Goal: Task Accomplishment & Management: Use online tool/utility

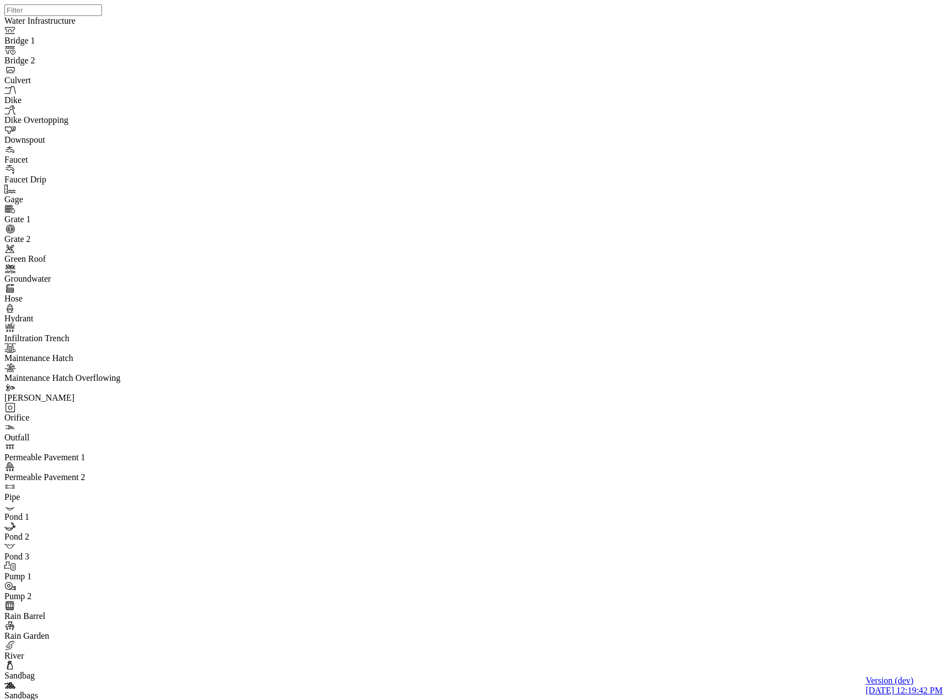
drag, startPoint x: 336, startPoint y: 263, endPoint x: 363, endPoint y: 322, distance: 65.6
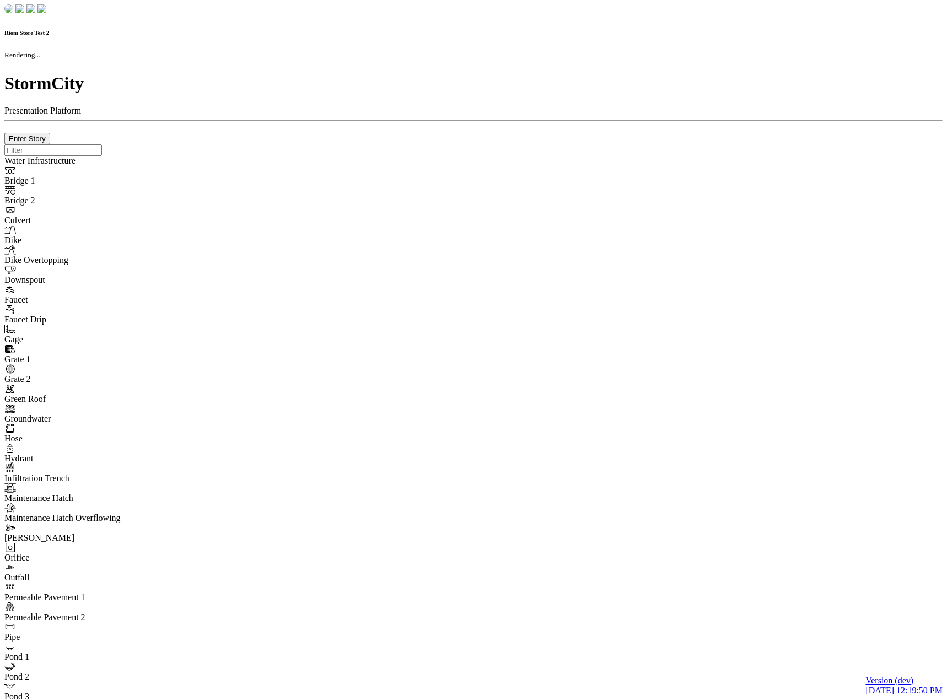
checkbox input "true"
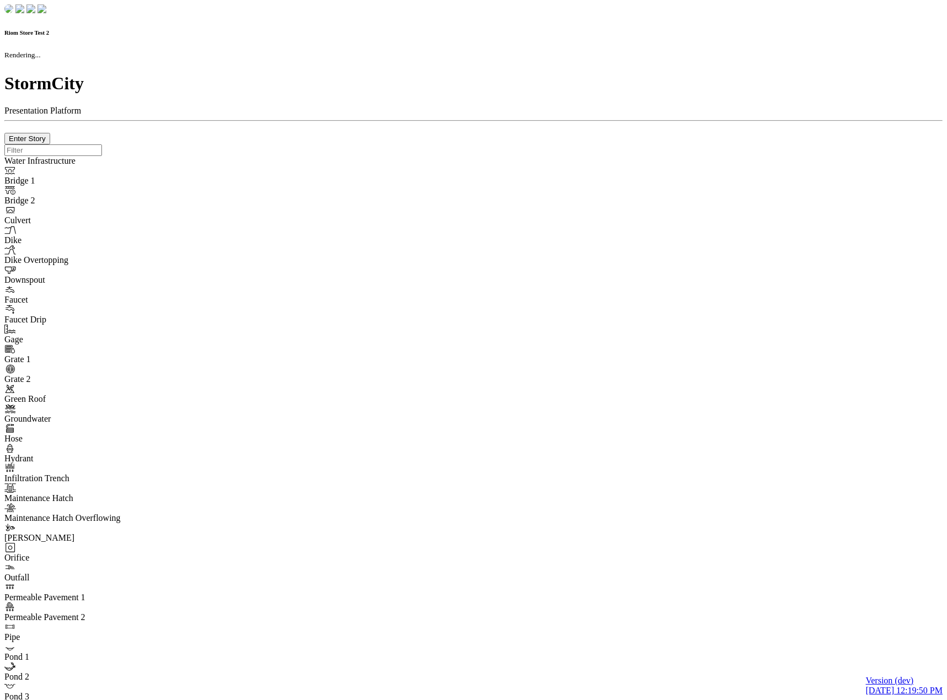
type input "0m"
type textarea "Depth = 0"
checkbox input "true"
select select "CIRCLE"
type input "7"
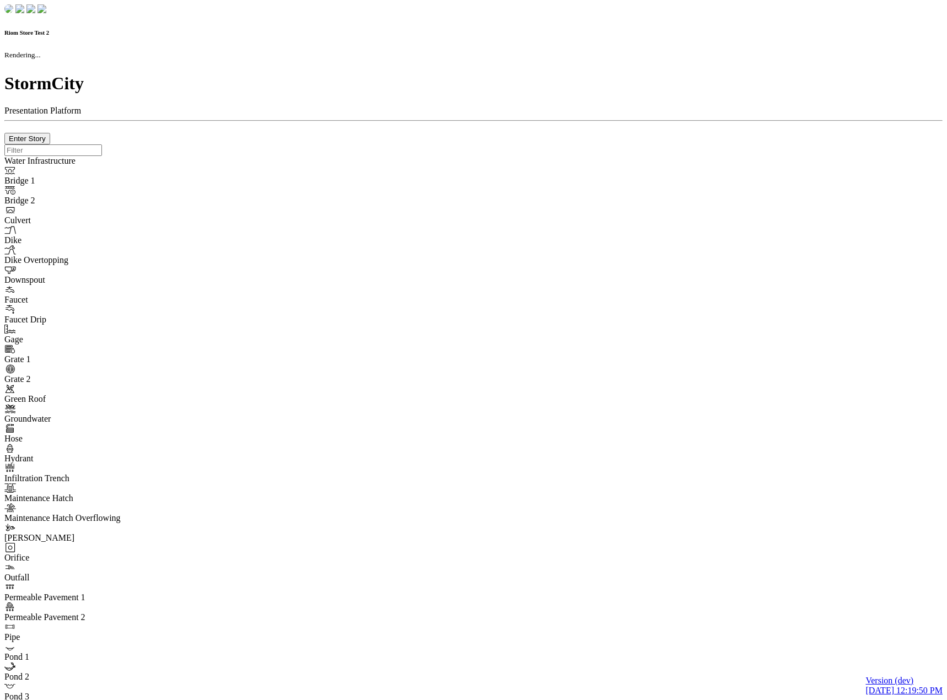
checkbox input "true"
type input "0"
type textarea "<i class="far fa-building"></i>"
select select "None"
type input "7"
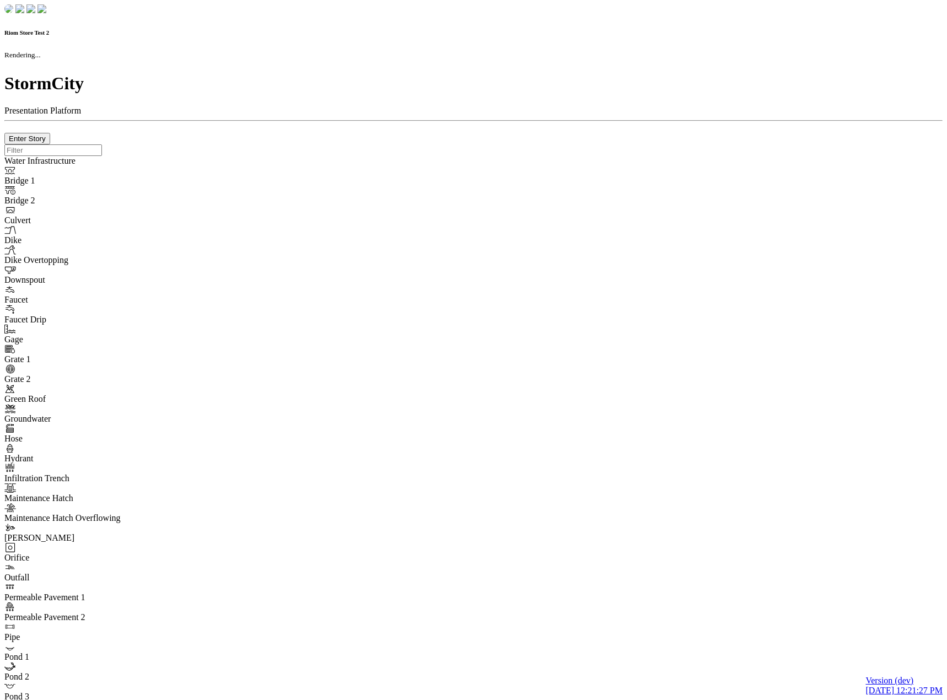
checkbox input "true"
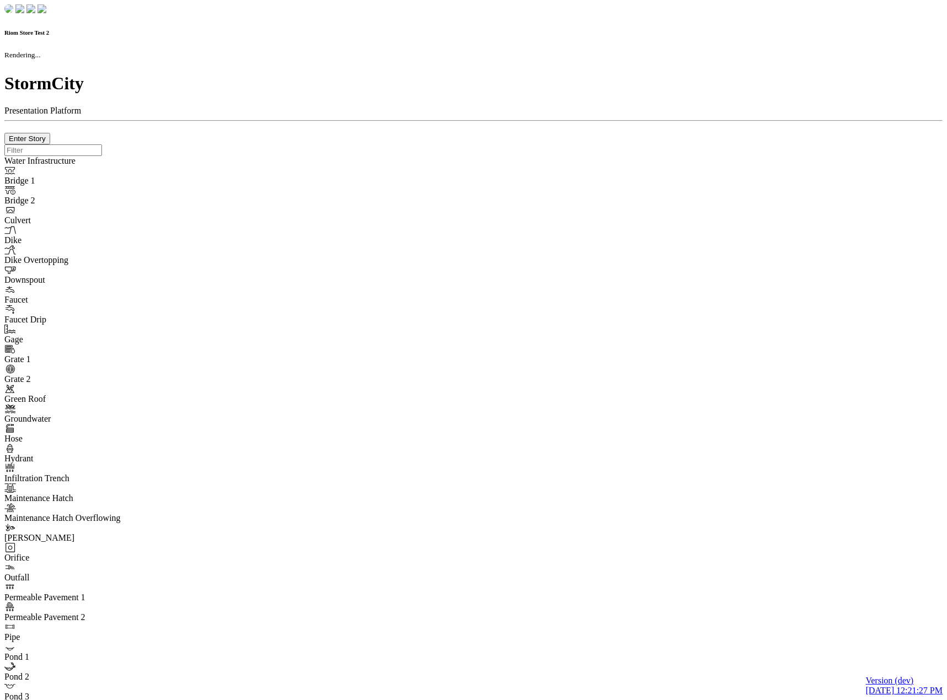
type input "0m"
type textarea "Depth = 0"
checkbox input "true"
select select "CIRCLE"
type input "7"
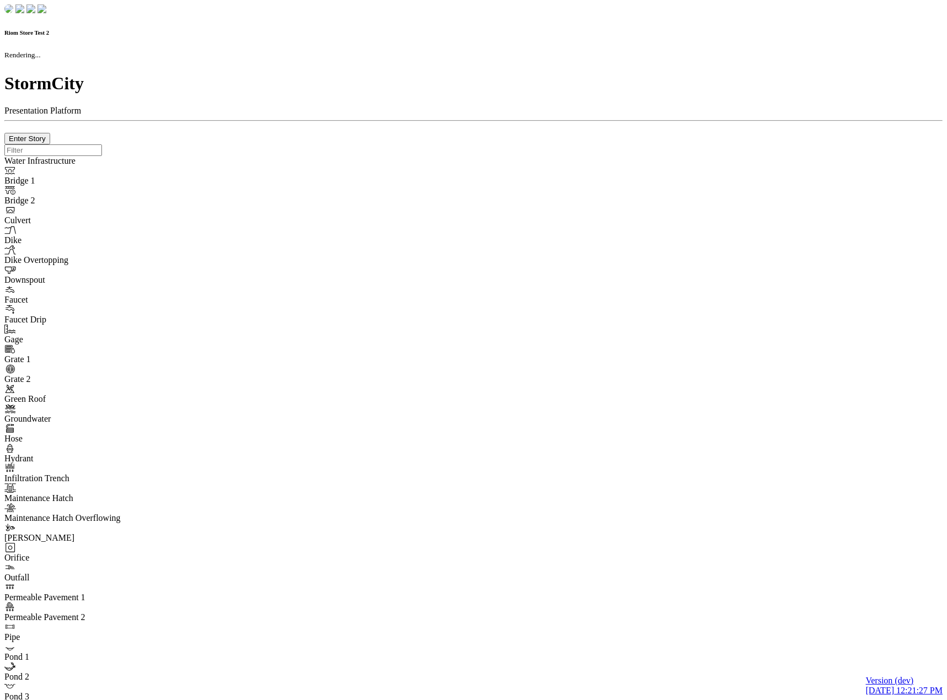
checkbox input "true"
type input "0"
type textarea "<i class="far fa-building"></i>"
select select "None"
type input "7"
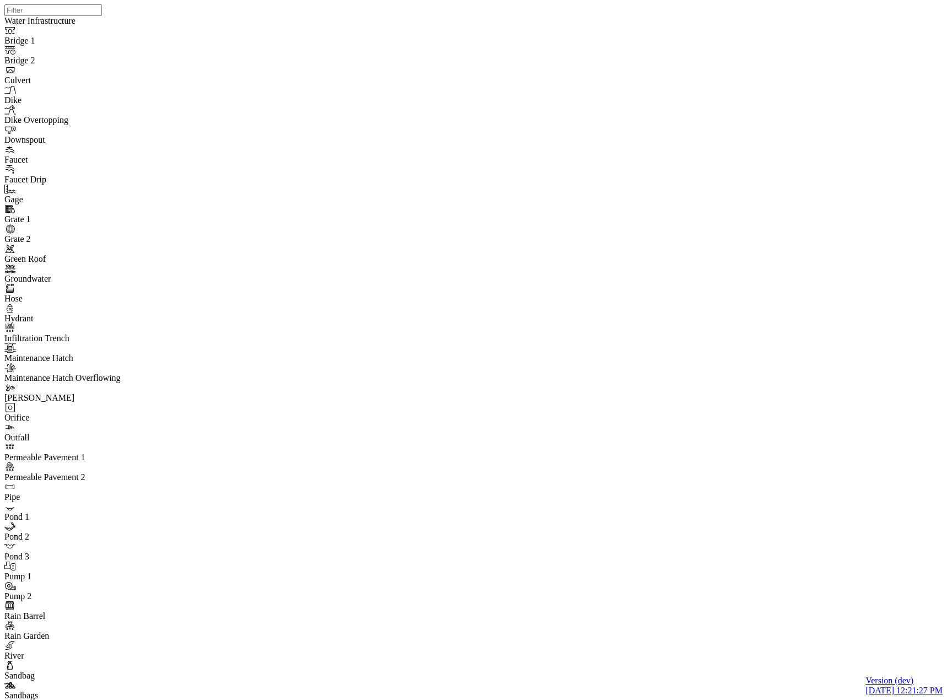
drag, startPoint x: 87, startPoint y: 201, endPoint x: 110, endPoint y: 196, distance: 23.7
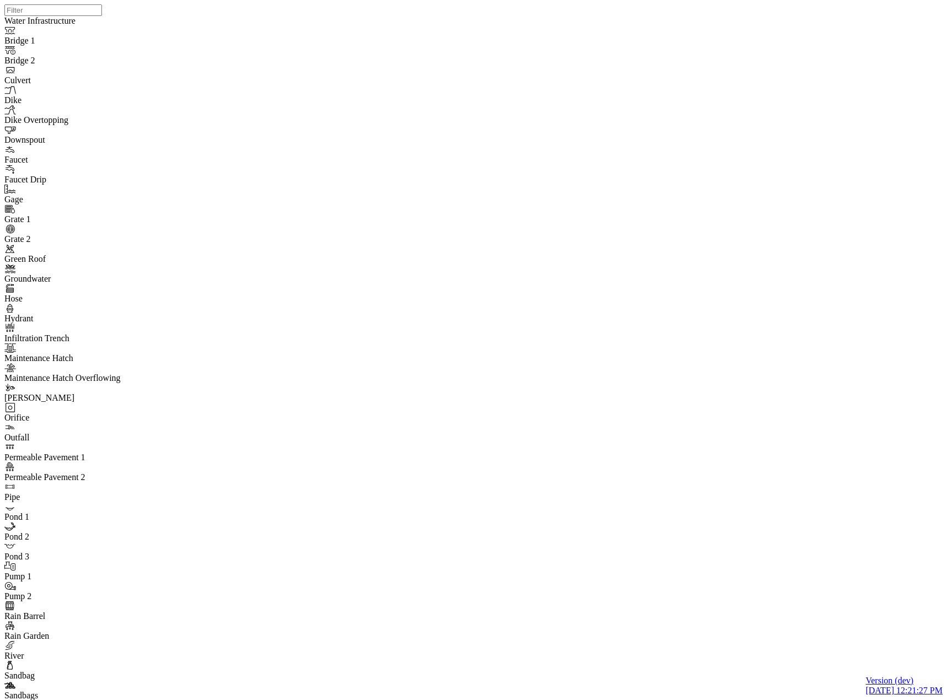
click at [606, 315] on div at bounding box center [477, 336] width 947 height 672
click at [529, 442] on div at bounding box center [477, 336] width 947 height 672
click at [317, 114] on Cluthe "JC Jesse Cluthe" at bounding box center [285, 114] width 86 height 33
